Goal: Task Accomplishment & Management: Complete application form

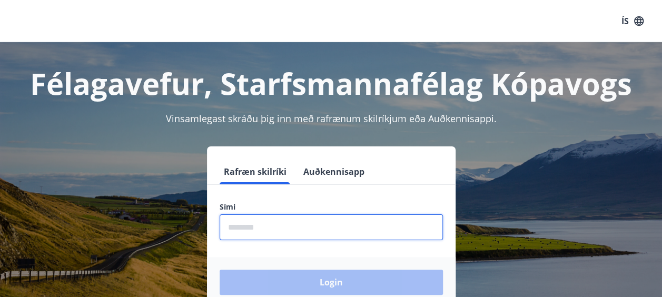
click at [314, 224] on input "phone" at bounding box center [330, 227] width 223 height 26
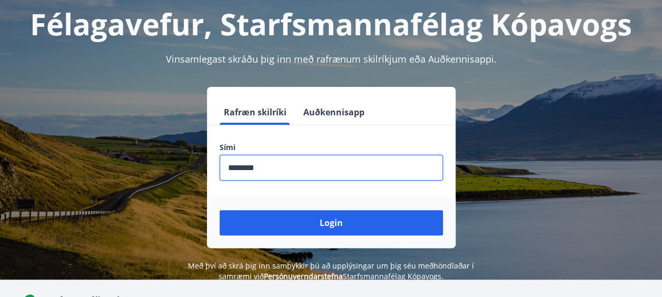
scroll to position [60, 0]
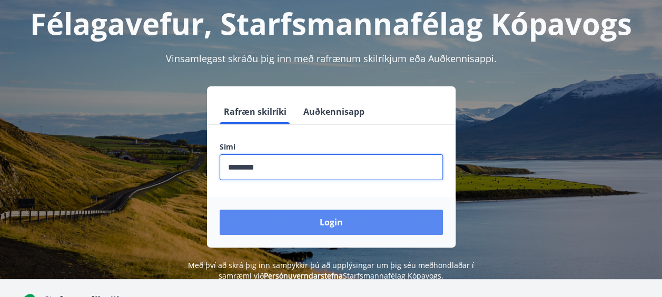
type input "********"
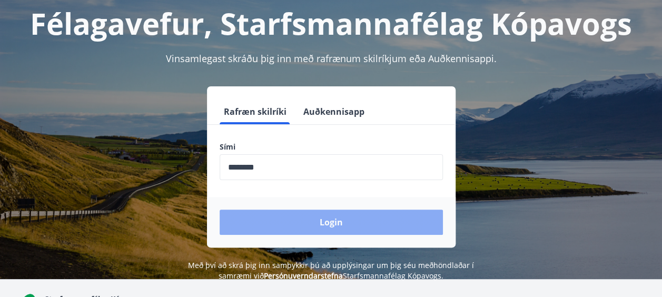
click at [336, 219] on button "Login" at bounding box center [330, 221] width 223 height 25
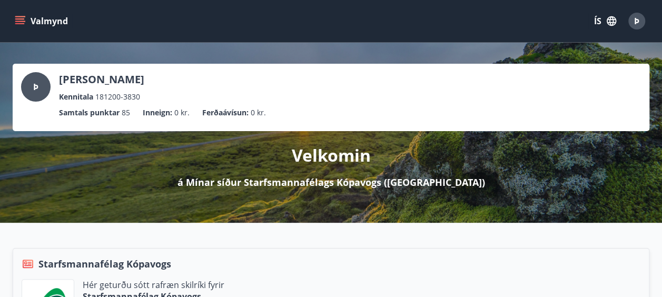
click at [15, 16] on icon "menu" at bounding box center [20, 21] width 11 height 11
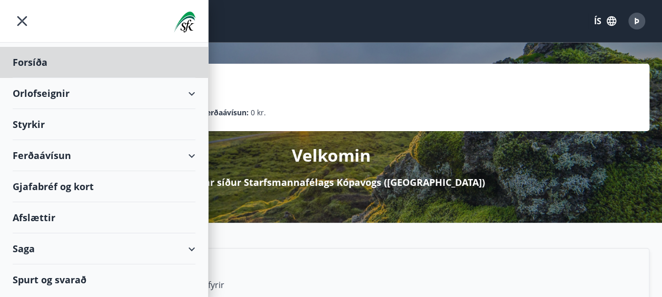
click at [27, 120] on div "Styrkir" at bounding box center [104, 124] width 183 height 31
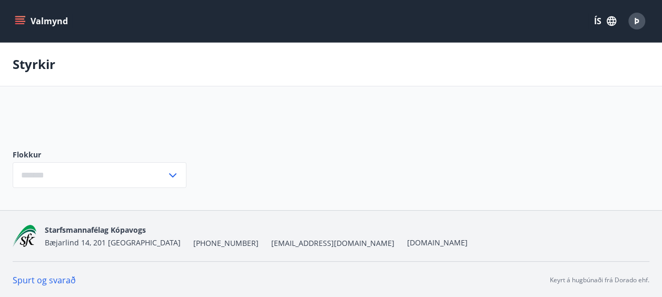
type input "***"
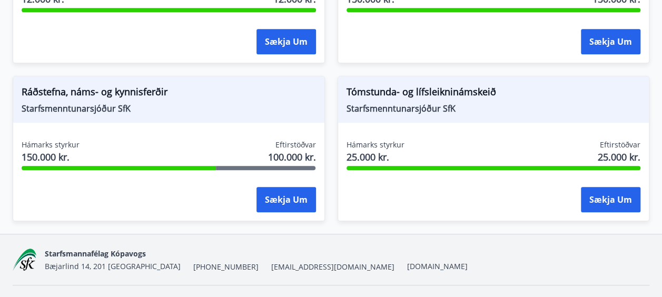
scroll to position [306, 0]
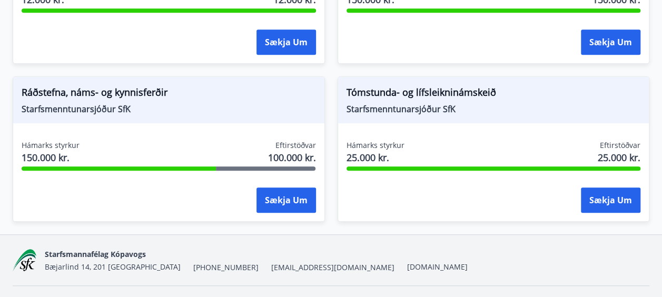
click at [294, 155] on span "100.000 kr." at bounding box center [292, 158] width 48 height 14
click at [121, 98] on span "Ráðstefna, náms- og kynnisferðir" at bounding box center [169, 94] width 294 height 18
click at [31, 156] on span "150.000 kr." at bounding box center [51, 158] width 58 height 14
click at [188, 196] on div "Sækja um" at bounding box center [169, 200] width 294 height 26
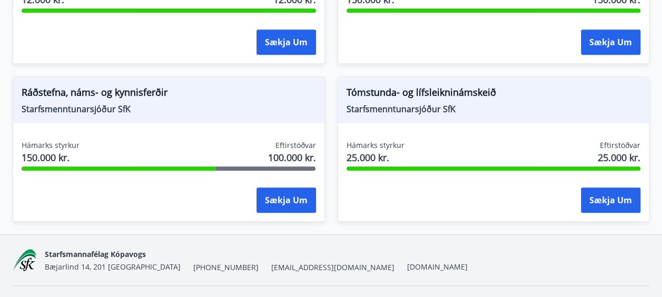
click at [500, 172] on div "Hámarks styrkur 25.000 kr. Eftirstöðvar 25.000 kr. Sækja um" at bounding box center [493, 178] width 311 height 77
click at [435, 97] on span "Tómstunda- og lífsleikninámskeið" at bounding box center [493, 94] width 294 height 18
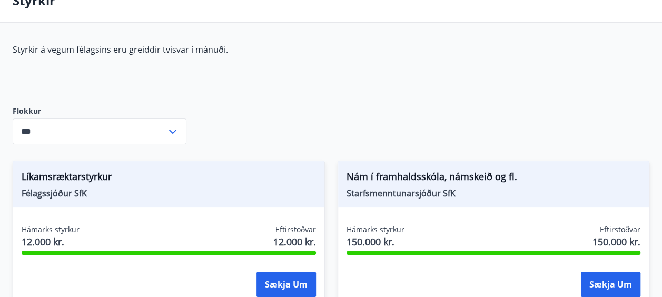
scroll to position [63, 0]
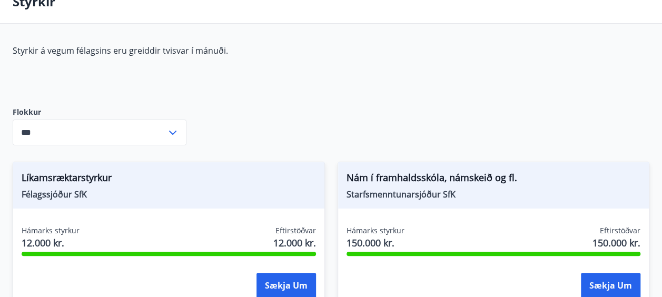
click at [144, 131] on input "***" at bounding box center [90, 132] width 154 height 26
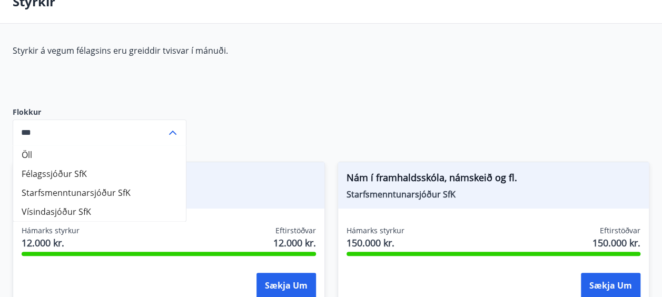
click at [249, 106] on div "Styrkir á vegum félagsins eru greiddir tvisvar í mánuði. Flokkur Öll Félagssjóð…" at bounding box center [331, 261] width 636 height 433
click at [173, 139] on div "*** ​" at bounding box center [100, 132] width 174 height 26
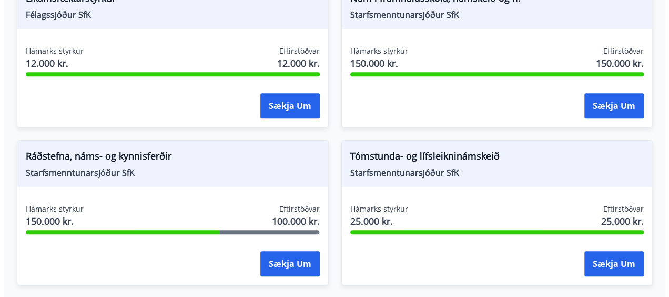
scroll to position [243, 0]
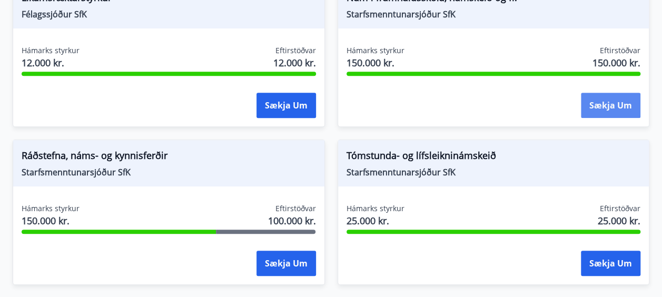
click at [624, 106] on button "Sækja um" at bounding box center [610, 105] width 59 height 25
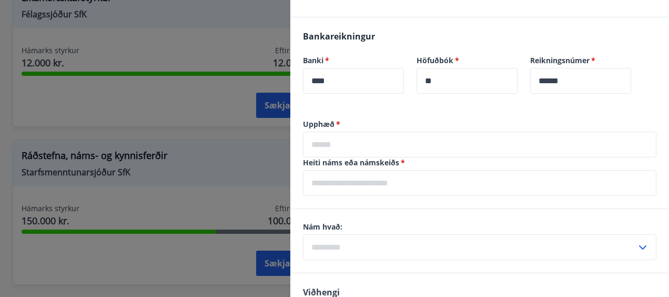
scroll to position [551, 0]
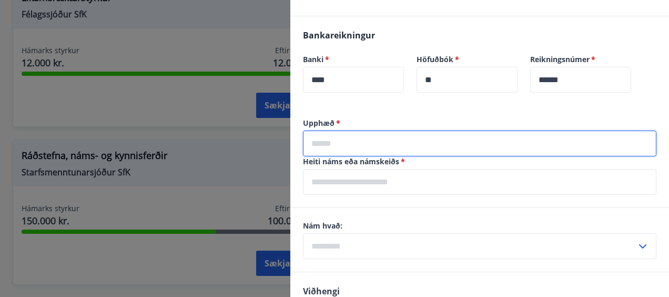
click at [439, 134] on input "text" at bounding box center [480, 144] width 354 height 26
type input "****"
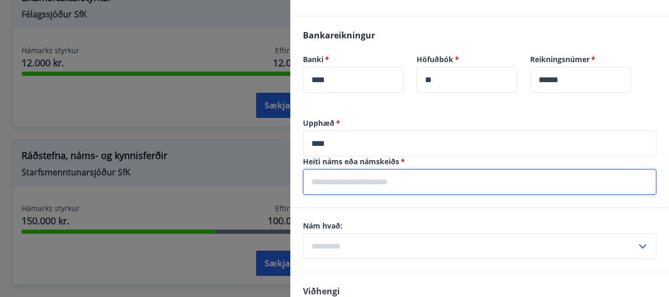
click at [407, 171] on input "text" at bounding box center [480, 182] width 354 height 26
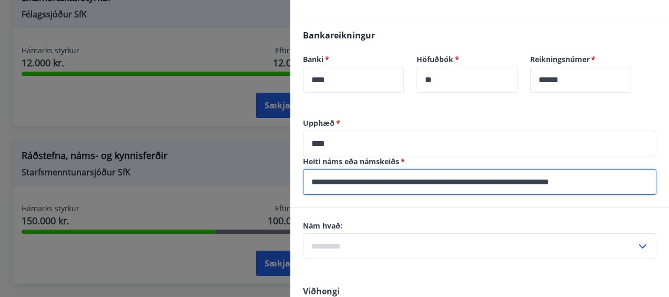
type input "**********"
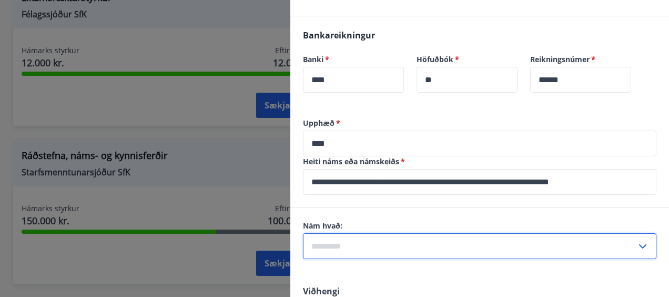
click at [492, 242] on input "text" at bounding box center [470, 246] width 334 height 26
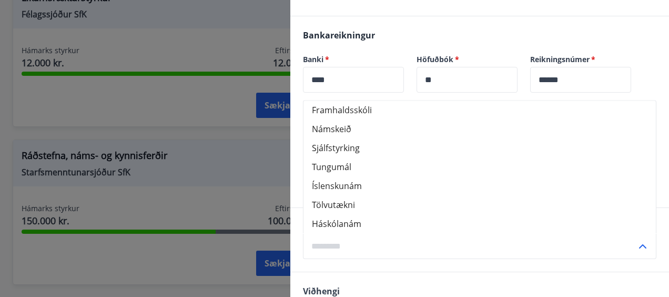
click at [397, 119] on li "Námskeið" at bounding box center [480, 128] width 353 height 19
type input "********"
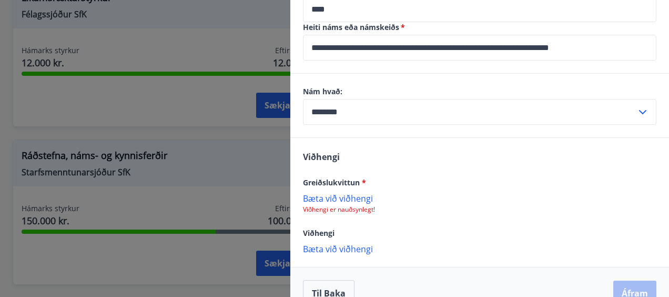
scroll to position [694, 0]
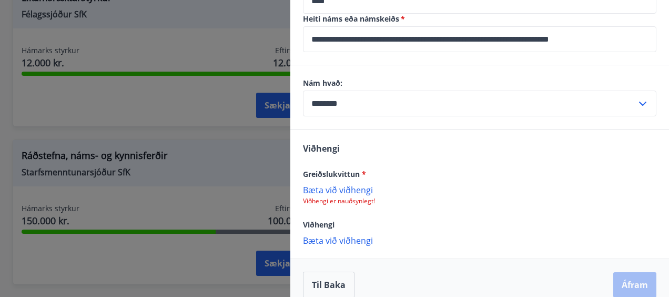
click at [347, 184] on p "Bæta við viðhengi" at bounding box center [480, 189] width 354 height 11
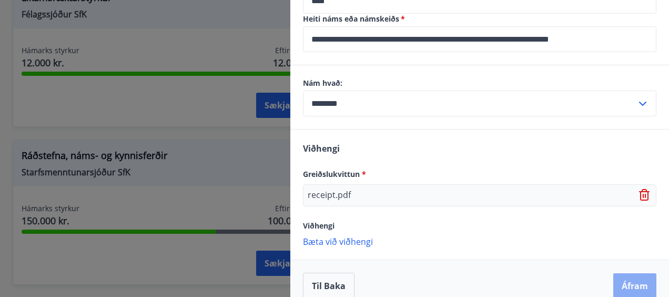
click at [635, 273] on button "Áfram" at bounding box center [635, 285] width 43 height 25
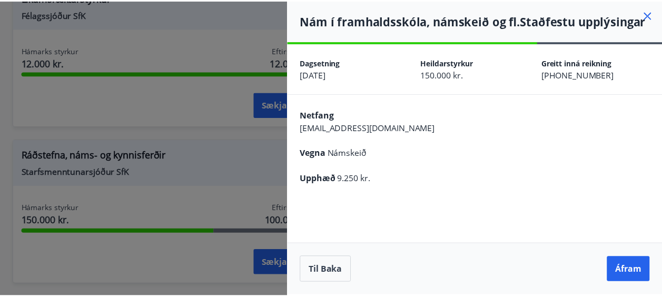
scroll to position [0, 0]
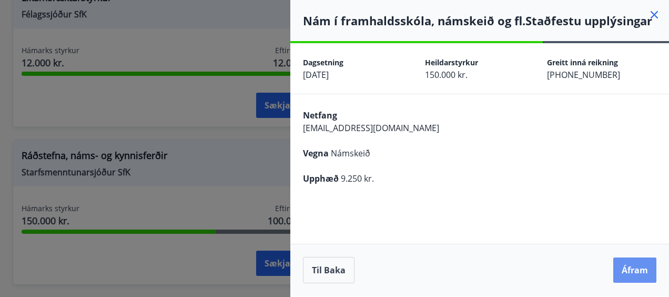
click at [635, 273] on button "Áfram" at bounding box center [635, 269] width 43 height 25
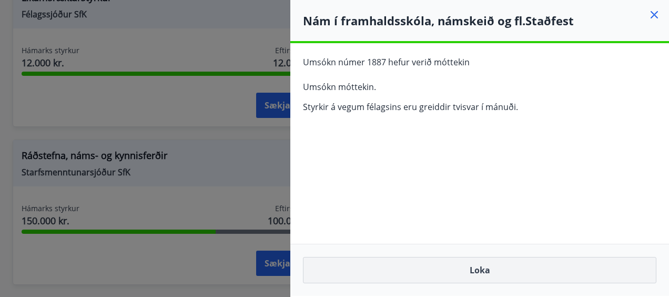
click at [594, 264] on button "Loka" at bounding box center [480, 270] width 354 height 26
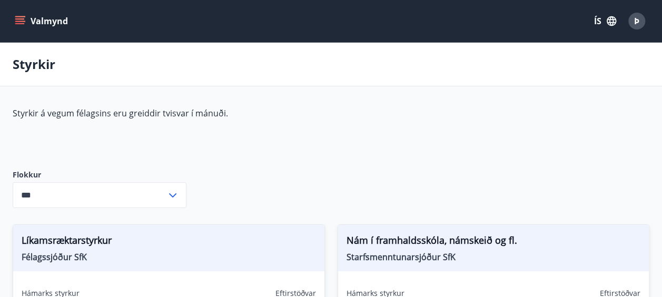
click at [156, 198] on input "***" at bounding box center [90, 195] width 154 height 26
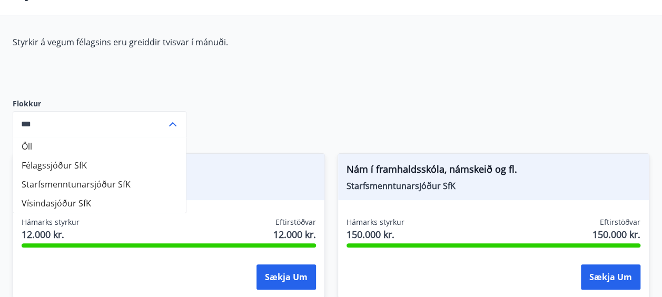
scroll to position [72, 0]
click at [122, 179] on li "Starfsmenntunarsjóður SfK" at bounding box center [99, 183] width 173 height 19
type input "**********"
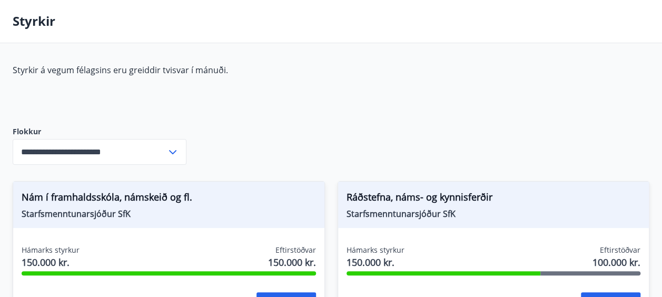
scroll to position [0, 0]
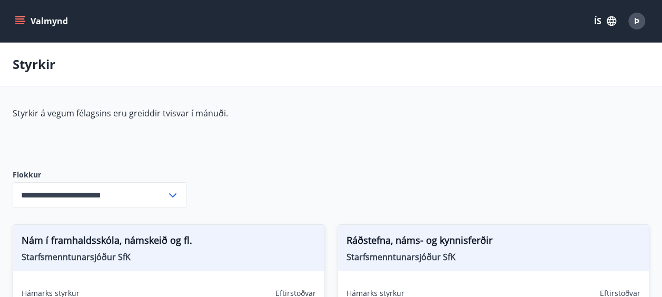
click at [25, 24] on button "Valmynd" at bounding box center [42, 21] width 59 height 19
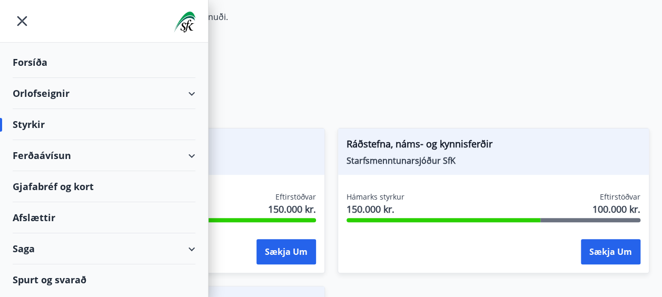
scroll to position [102, 0]
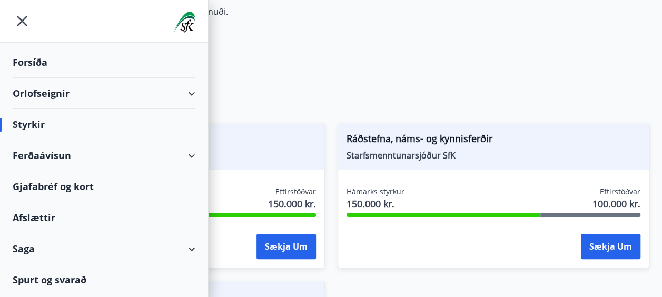
click at [123, 256] on div "Saga" at bounding box center [104, 248] width 183 height 31
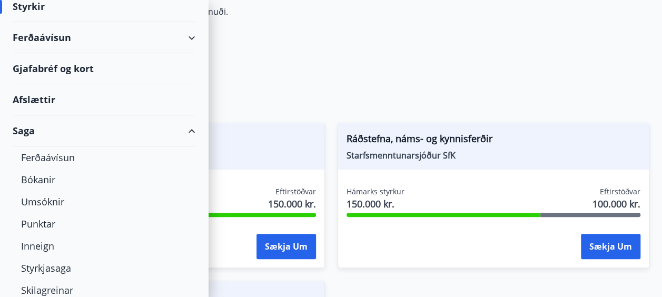
scroll to position [151, 0]
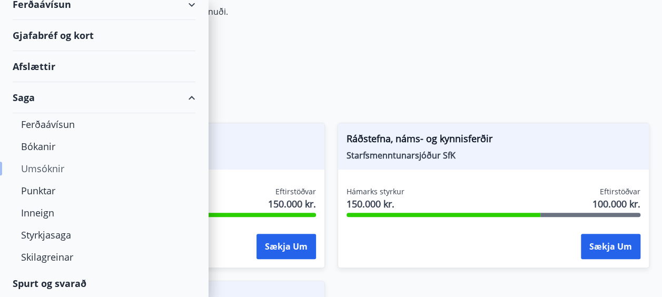
click at [39, 166] on div "Umsóknir" at bounding box center [104, 168] width 166 height 22
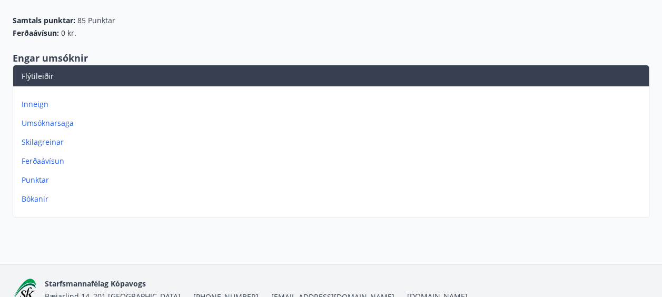
scroll to position [114, 0]
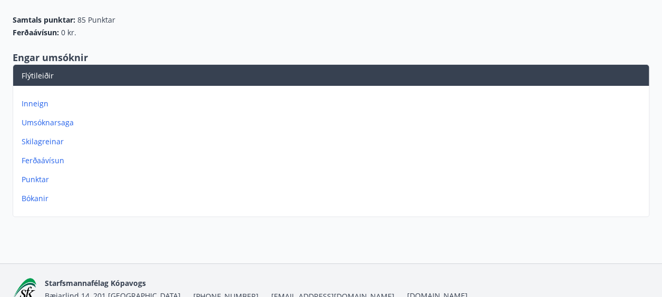
click at [42, 196] on p "Bókanir" at bounding box center [333, 198] width 623 height 11
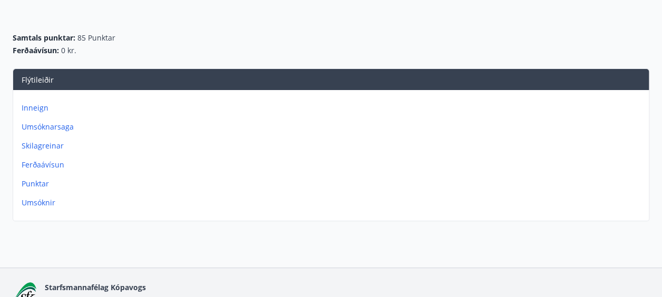
scroll to position [96, 0]
click at [36, 178] on p "Punktar" at bounding box center [333, 183] width 623 height 11
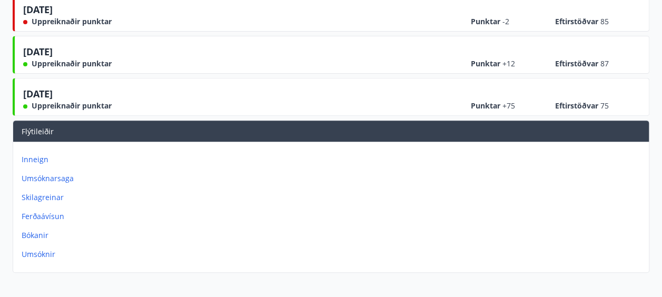
scroll to position [172, 0]
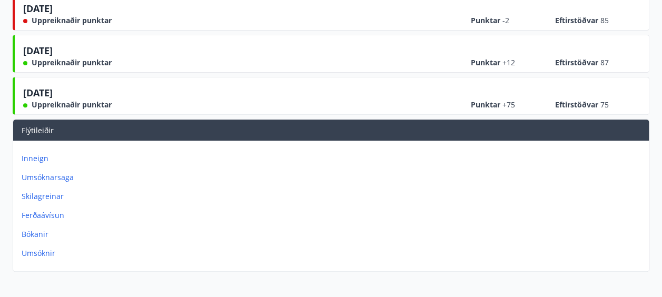
click at [47, 172] on p "Umsóknarsaga" at bounding box center [333, 177] width 623 height 11
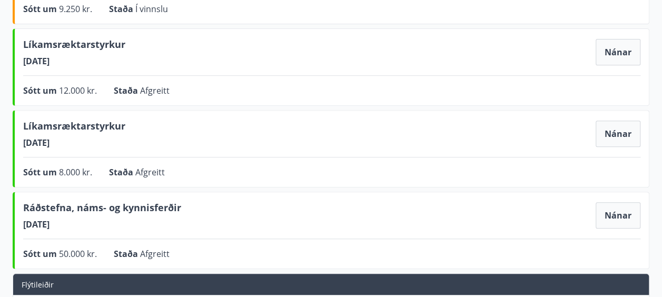
scroll to position [197, 0]
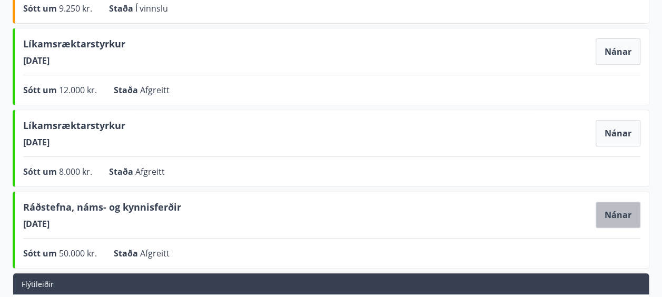
click at [619, 207] on button "Nánar" at bounding box center [617, 215] width 45 height 26
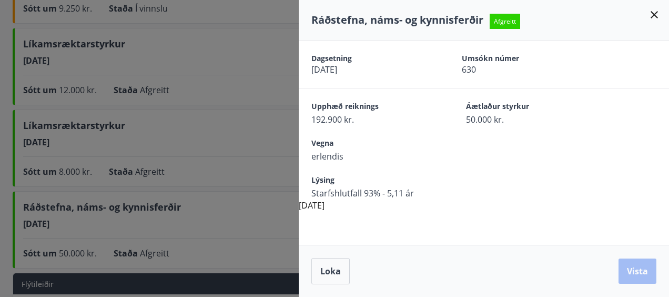
click at [659, 11] on icon at bounding box center [654, 14] width 13 height 13
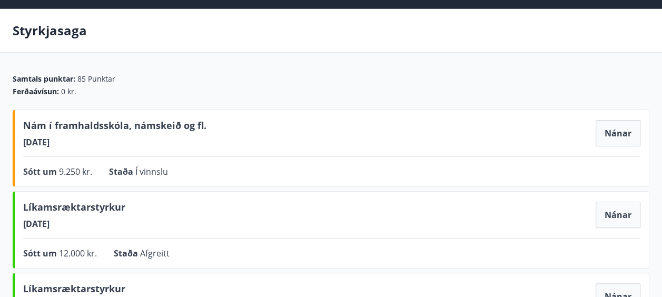
scroll to position [0, 0]
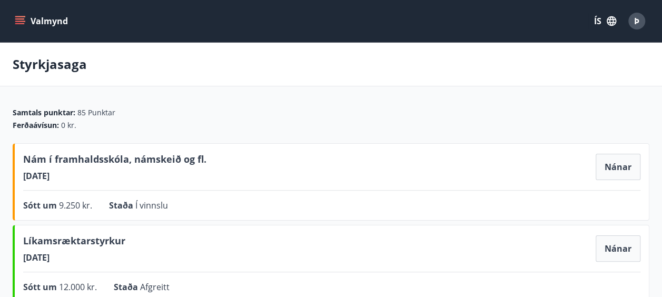
click at [15, 24] on icon "menu" at bounding box center [19, 23] width 9 height 1
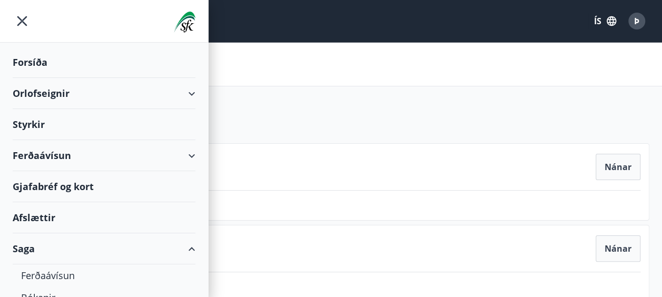
click at [33, 62] on div "Forsíða" at bounding box center [104, 62] width 183 height 31
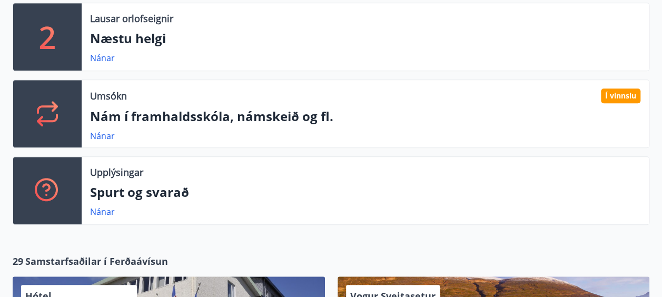
scroll to position [358, 0]
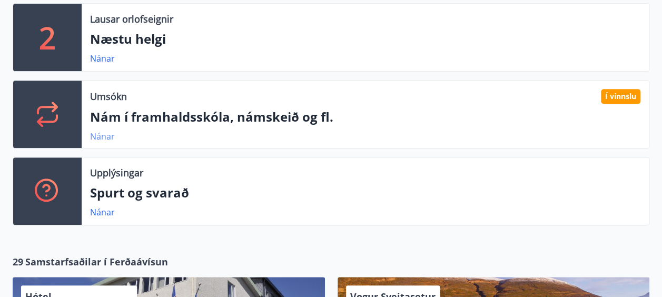
click at [104, 133] on link "Nánar" at bounding box center [102, 137] width 25 height 12
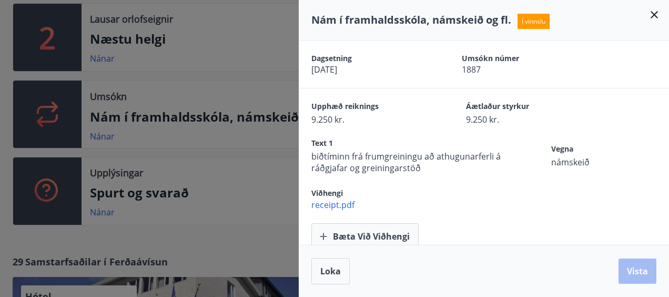
click at [661, 14] on div "Nám í framhaldsskóla, námskeið og fl. Í vinnslu" at bounding box center [484, 20] width 371 height 41
drag, startPoint x: 658, startPoint y: 14, endPoint x: 227, endPoint y: 189, distance: 464.8
click at [227, 189] on div at bounding box center [334, 148] width 669 height 297
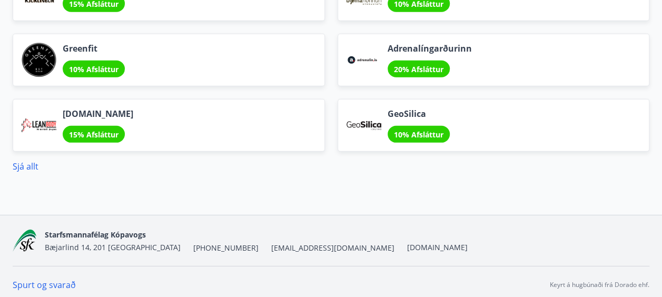
scroll to position [1534, 0]
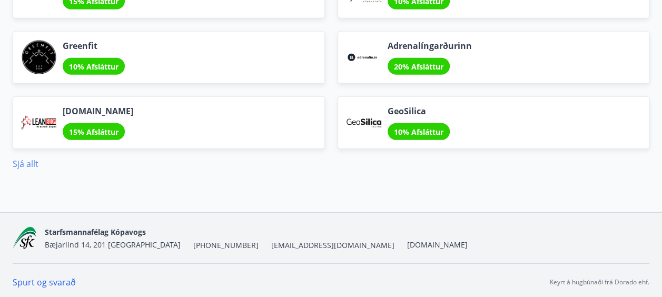
click at [27, 163] on link "Sjá allt" at bounding box center [26, 164] width 26 height 12
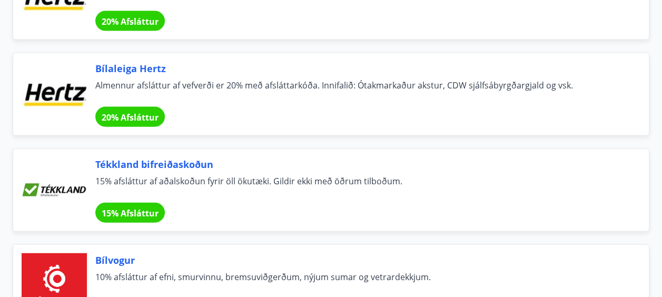
scroll to position [7213, 0]
